Goal: Transaction & Acquisition: Purchase product/service

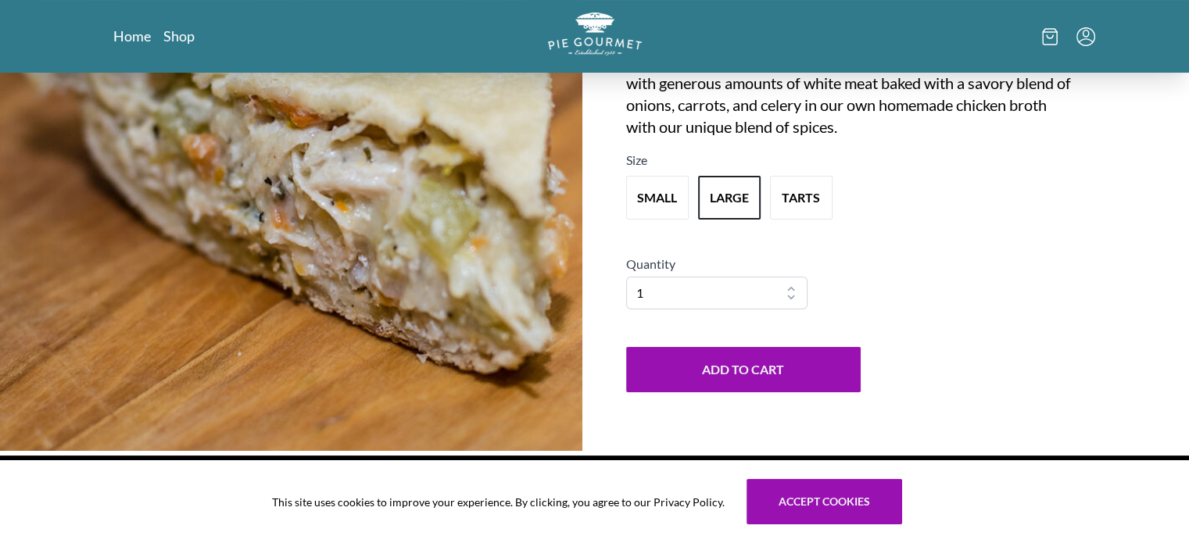
scroll to position [275, 0]
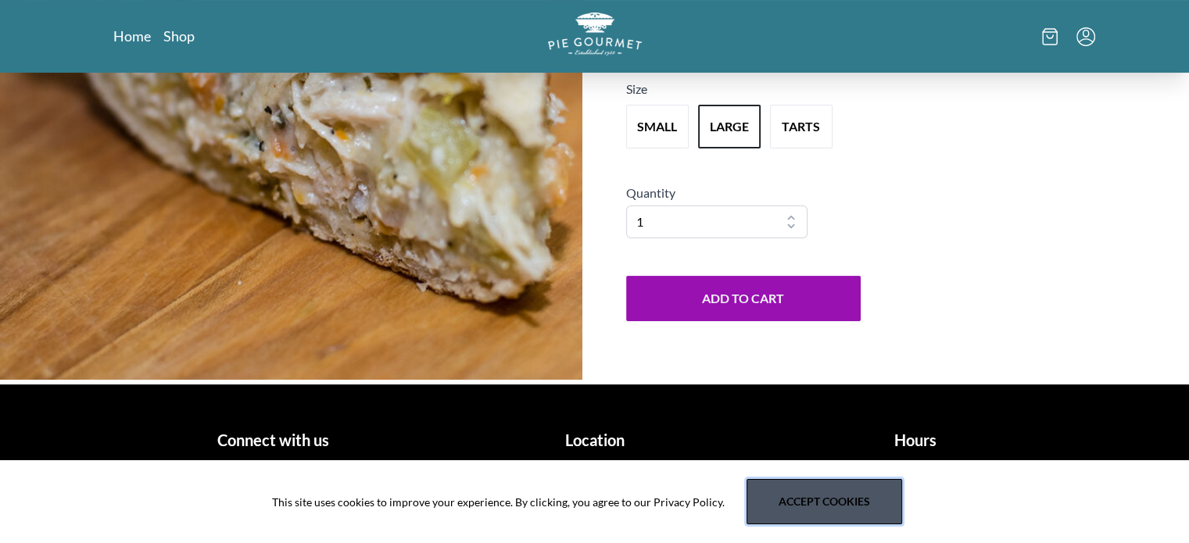
click at [808, 501] on button "Accept cookies" at bounding box center [824, 501] width 156 height 45
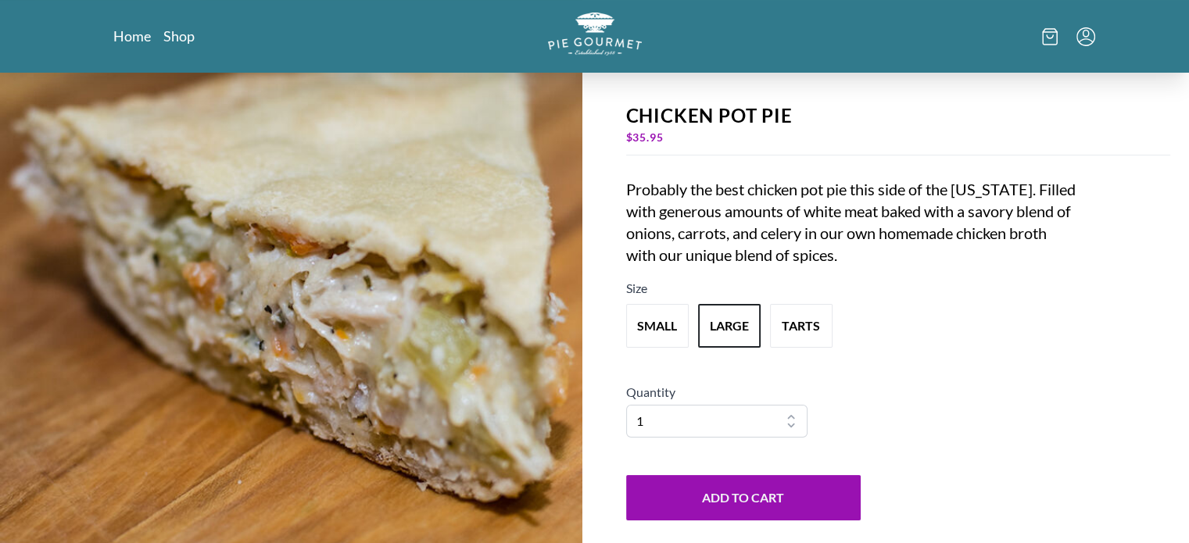
scroll to position [0, 0]
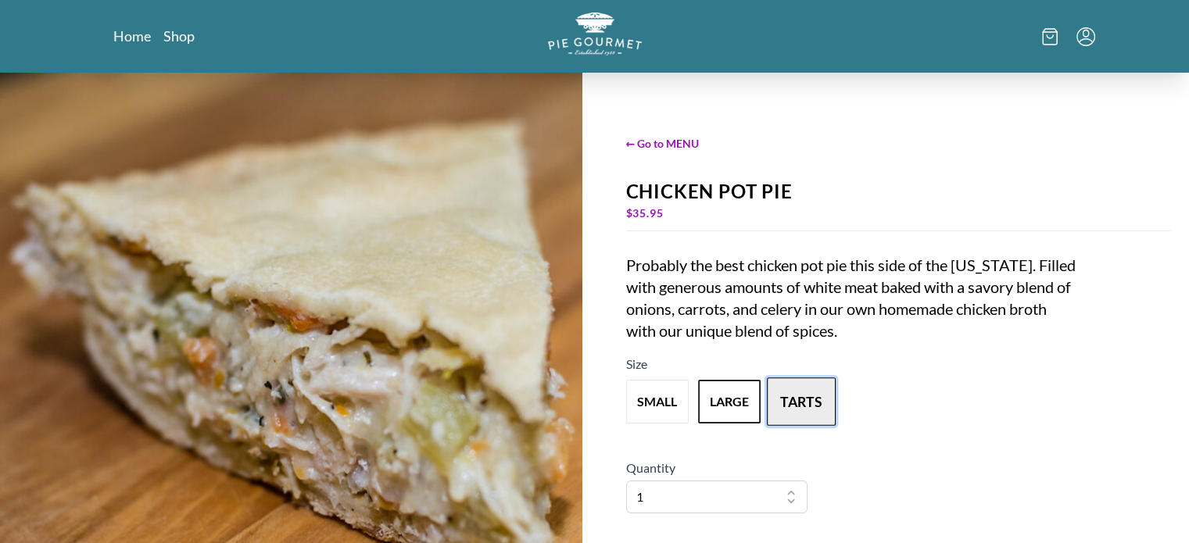
click at [813, 406] on button "tarts" at bounding box center [801, 402] width 69 height 48
click at [720, 406] on button "large" at bounding box center [729, 402] width 69 height 48
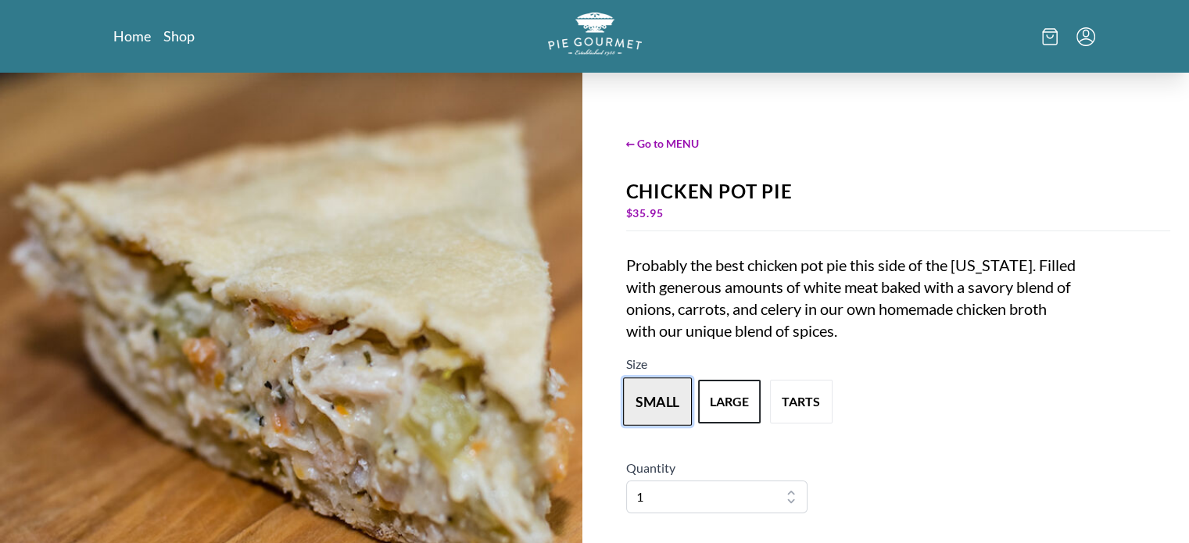
click at [664, 396] on button "small" at bounding box center [657, 402] width 69 height 48
click at [682, 138] on span "← Go to MENU" at bounding box center [898, 143] width 545 height 16
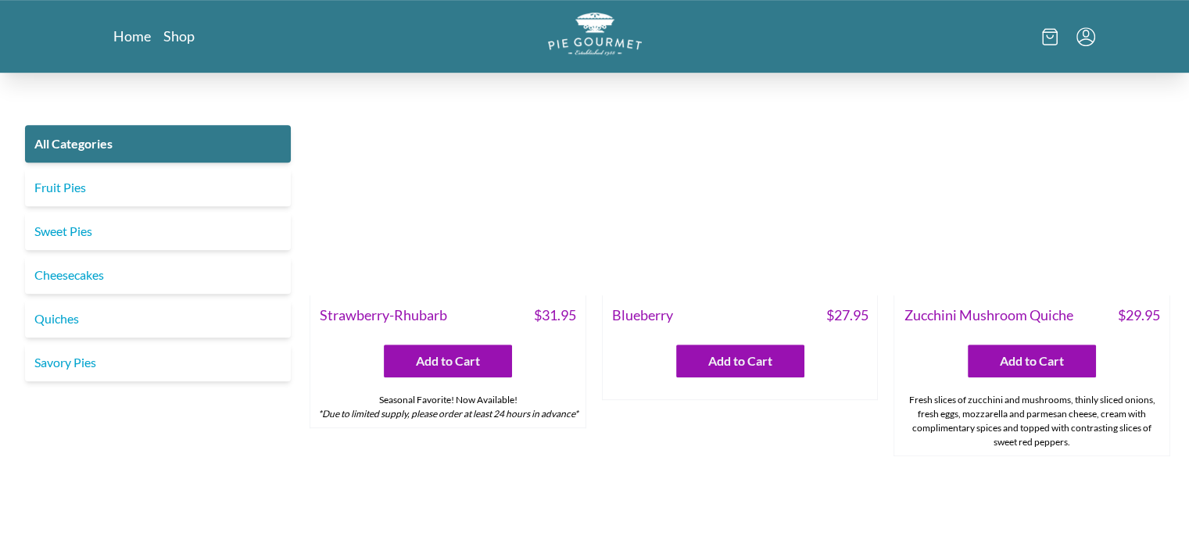
scroll to position [860, 0]
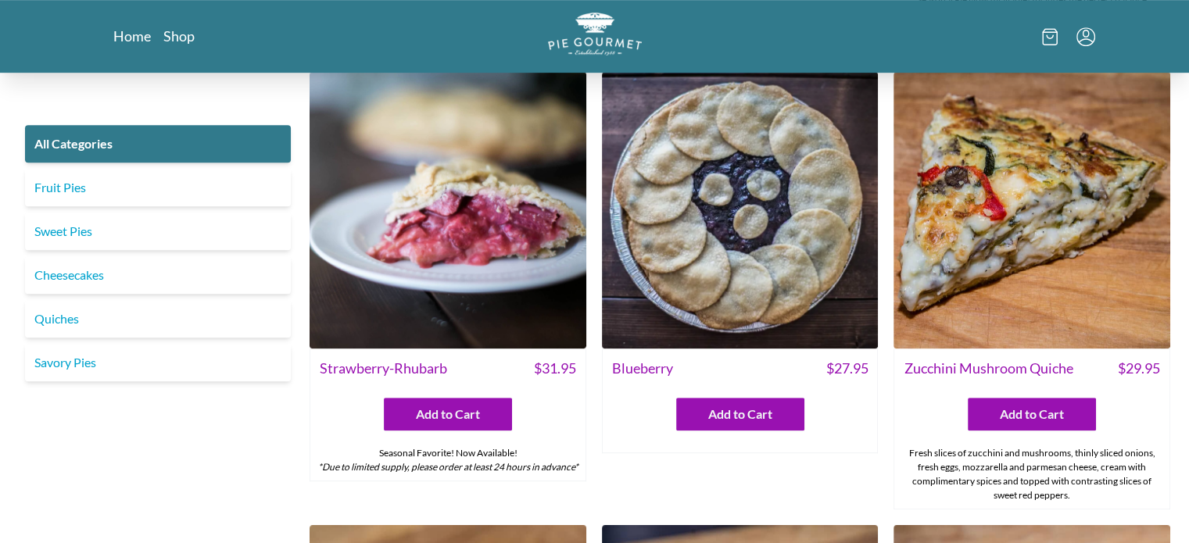
click at [1080, 30] on icon "Menu" at bounding box center [1085, 36] width 19 height 19
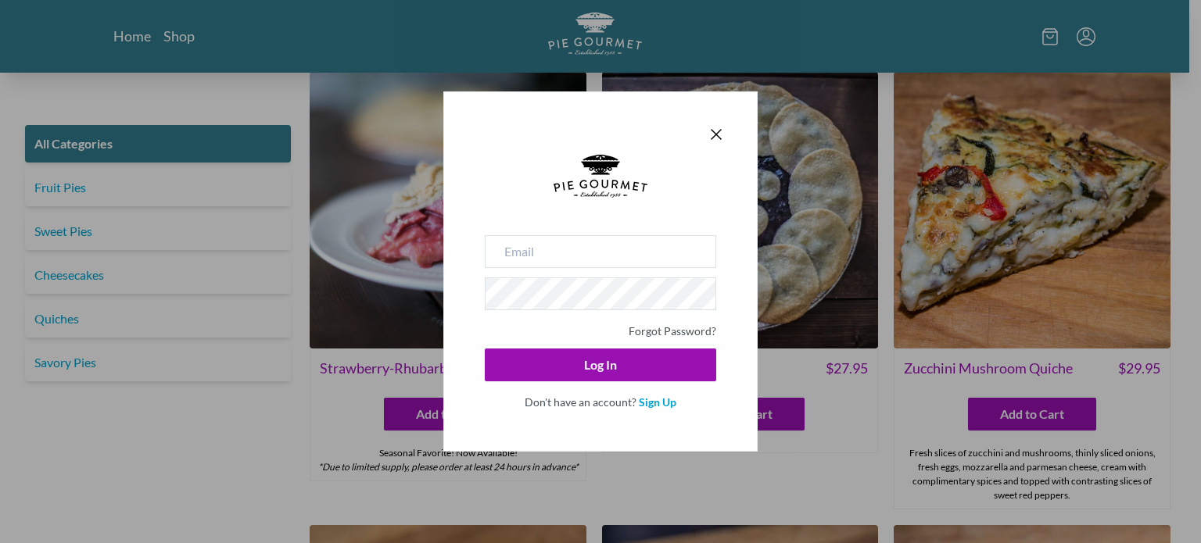
click at [1055, 30] on div "Forgot Password? Log In Don't have an account? Sign Up" at bounding box center [600, 271] width 1201 height 543
click at [706, 132] on div at bounding box center [600, 134] width 250 height 22
click at [718, 125] on icon "Close panel" at bounding box center [716, 134] width 19 height 19
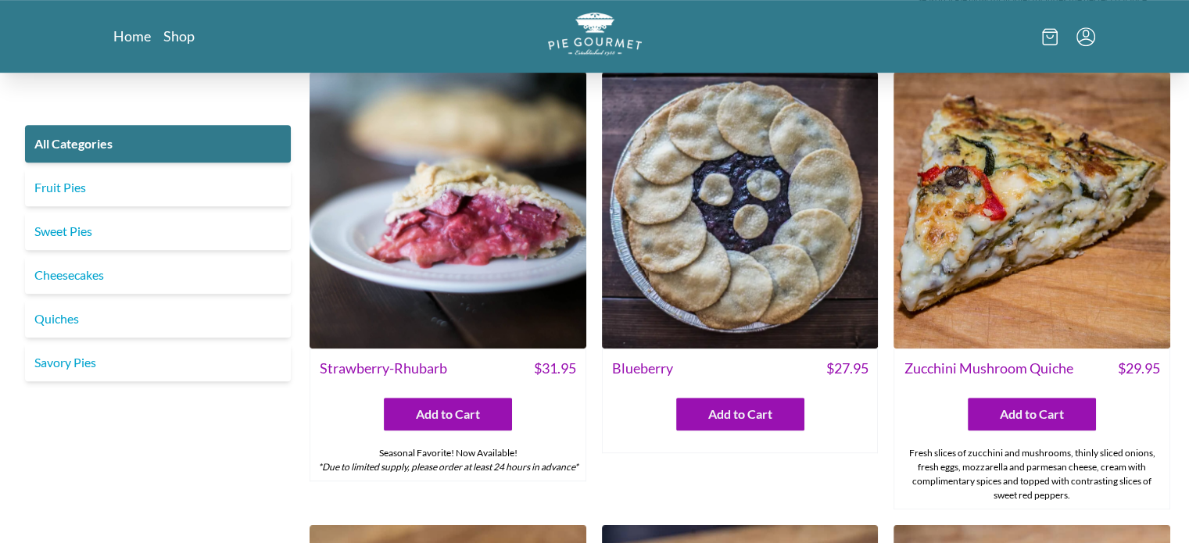
click at [1047, 30] on icon at bounding box center [1050, 36] width 16 height 17
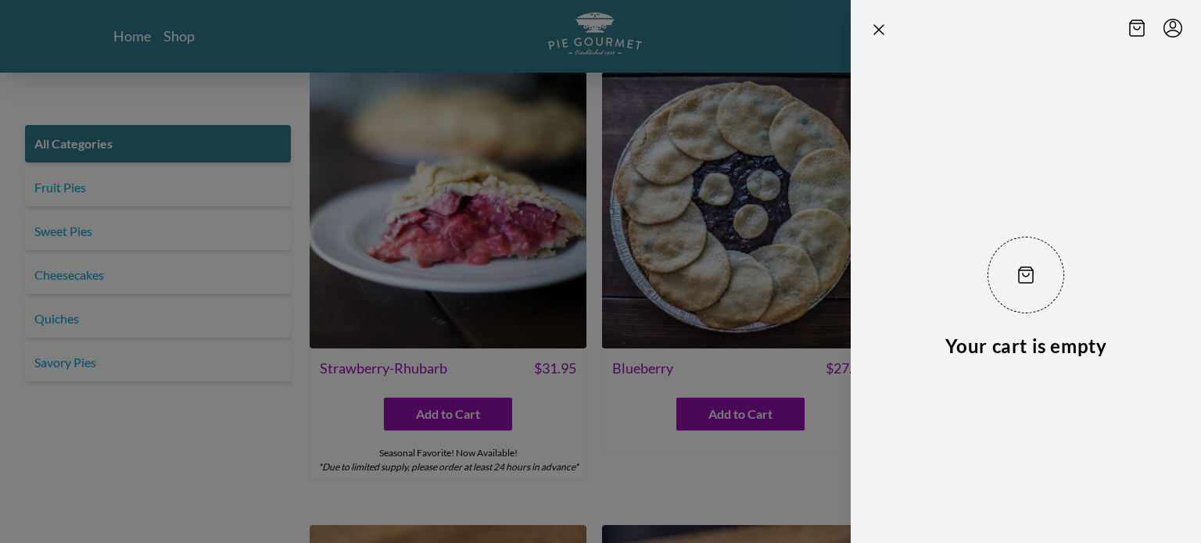
click at [110, 227] on div at bounding box center [600, 271] width 1201 height 543
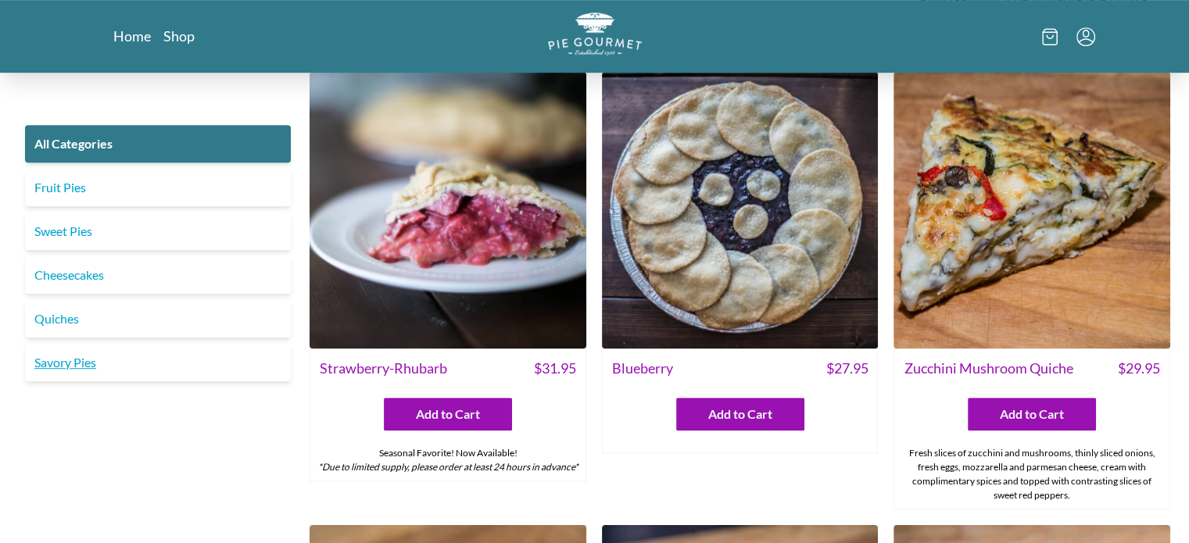
click at [94, 359] on link "Savory Pies" at bounding box center [158, 363] width 266 height 38
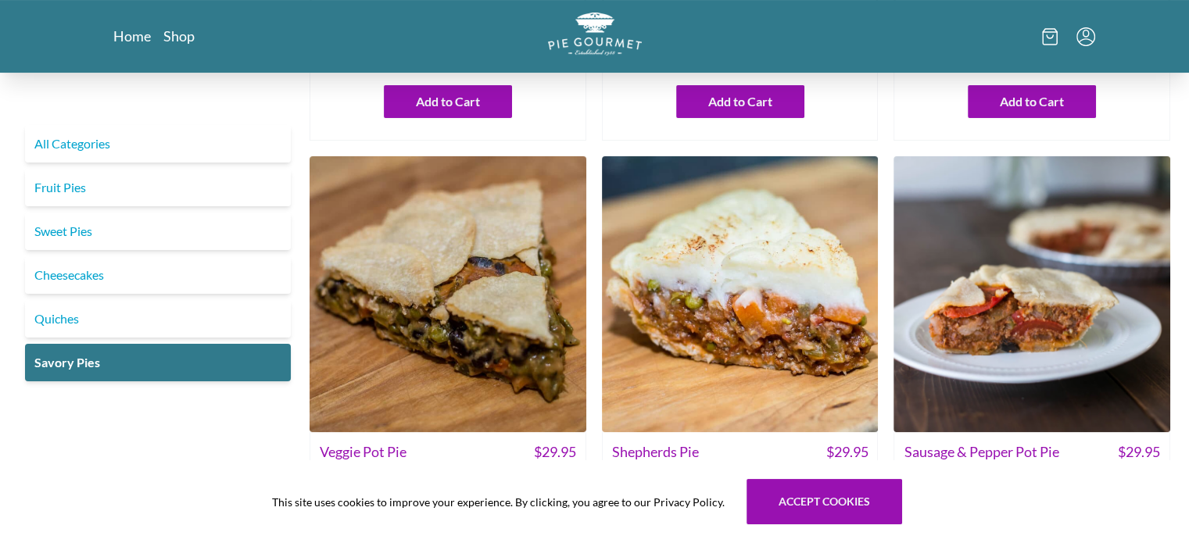
scroll to position [391, 0]
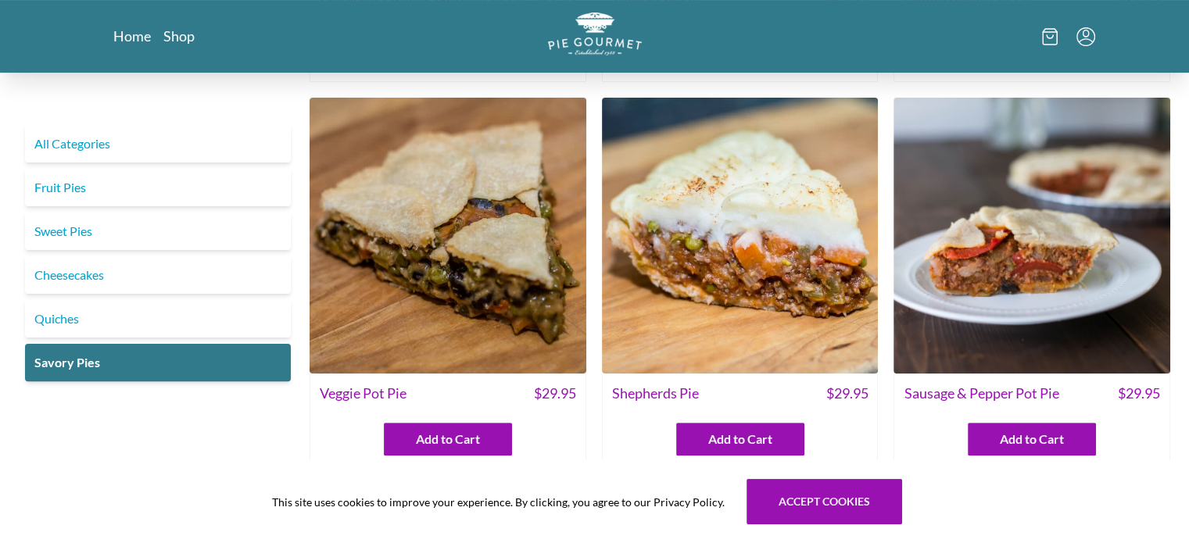
click at [789, 287] on img at bounding box center [740, 236] width 277 height 277
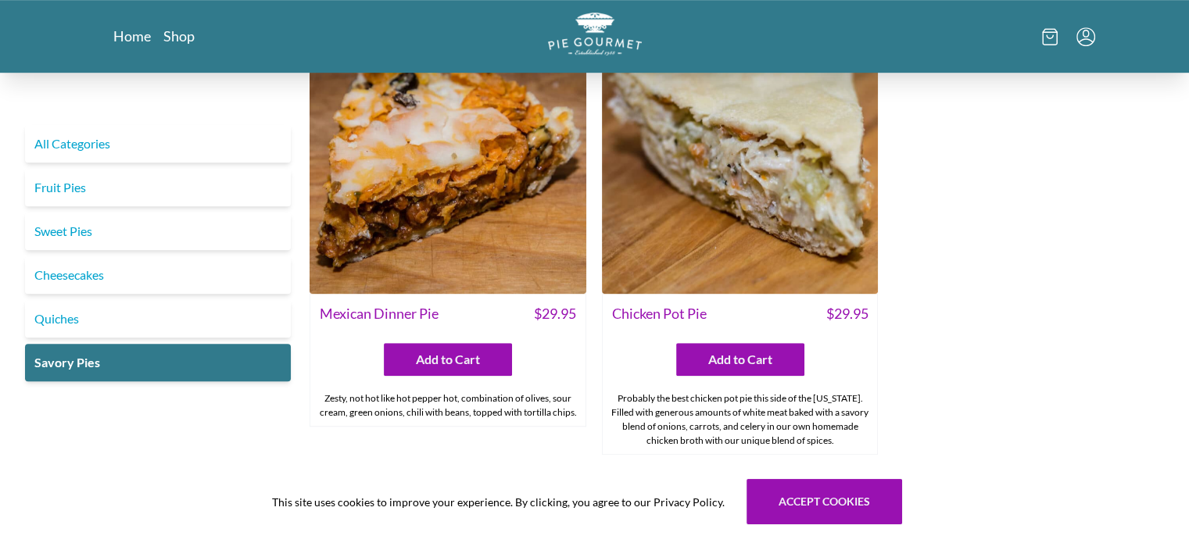
scroll to position [1070, 0]
